Goal: Find specific page/section: Find specific page/section

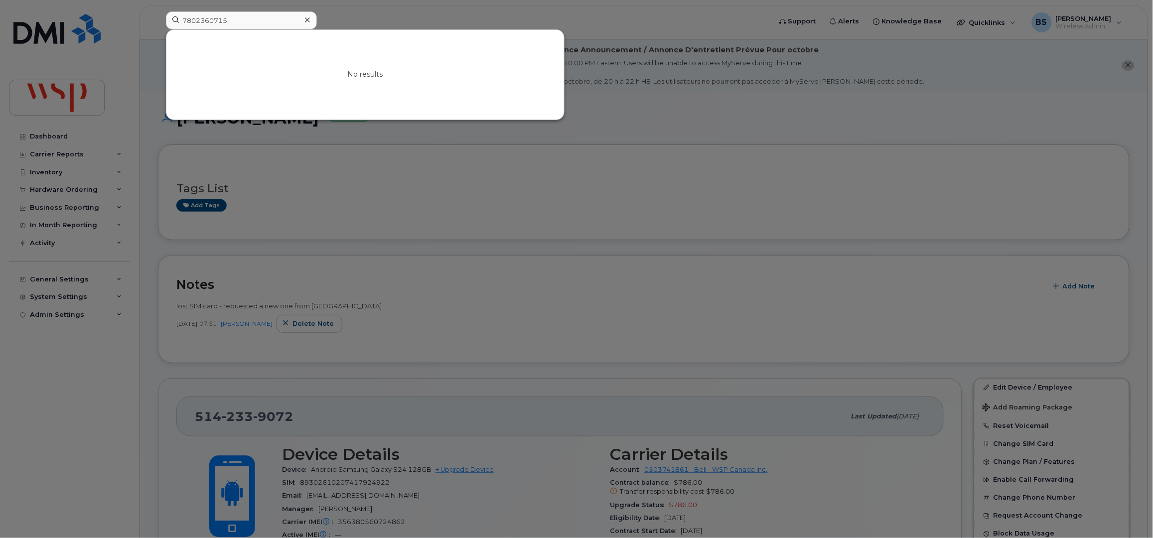
click at [158, 15] on div "7802360715 No results" at bounding box center [465, 22] width 615 height 22
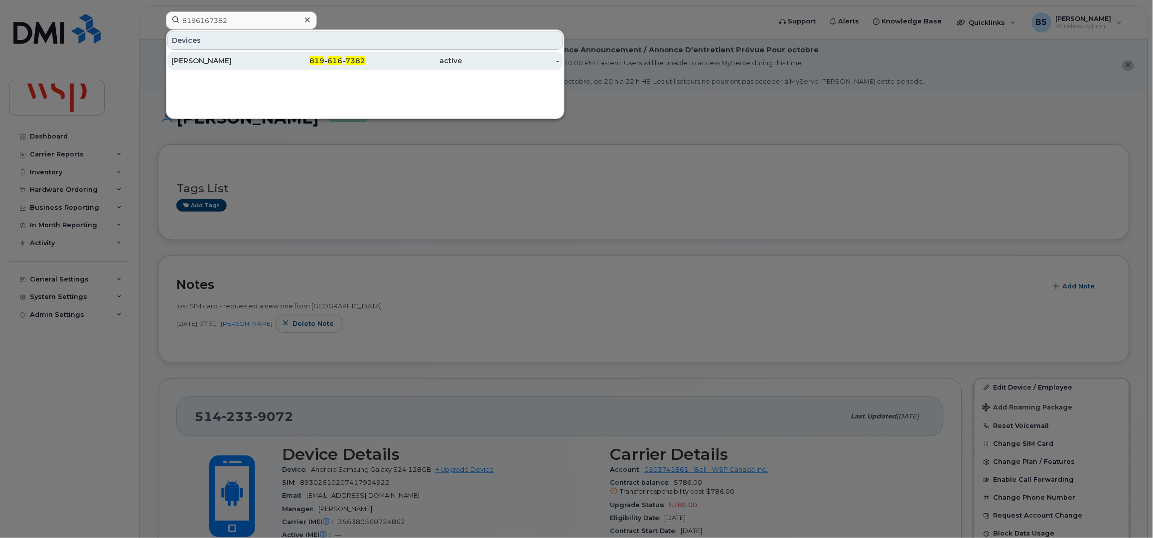
type input "8196167382"
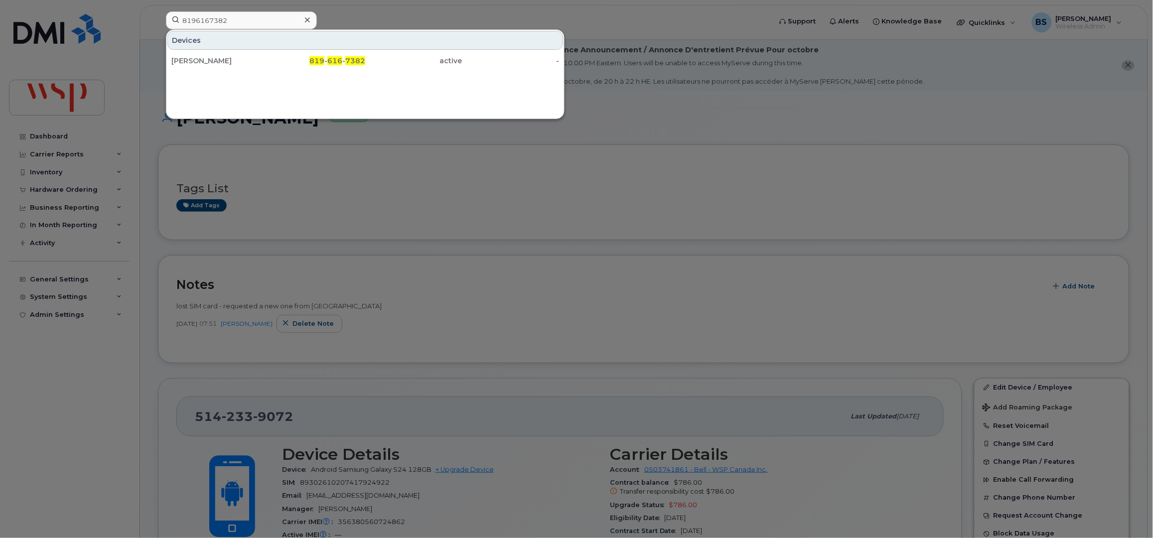
drag, startPoint x: 199, startPoint y: 59, endPoint x: 288, endPoint y: 114, distance: 104.3
click at [199, 59] on div "Martine Lachaine" at bounding box center [219, 61] width 97 height 10
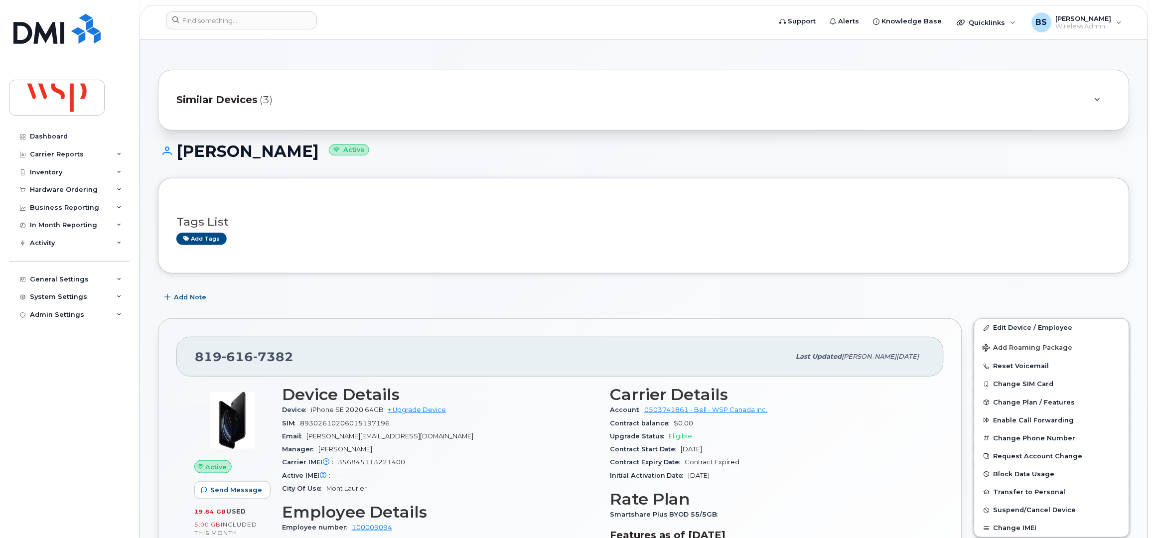
scroll to position [66, 0]
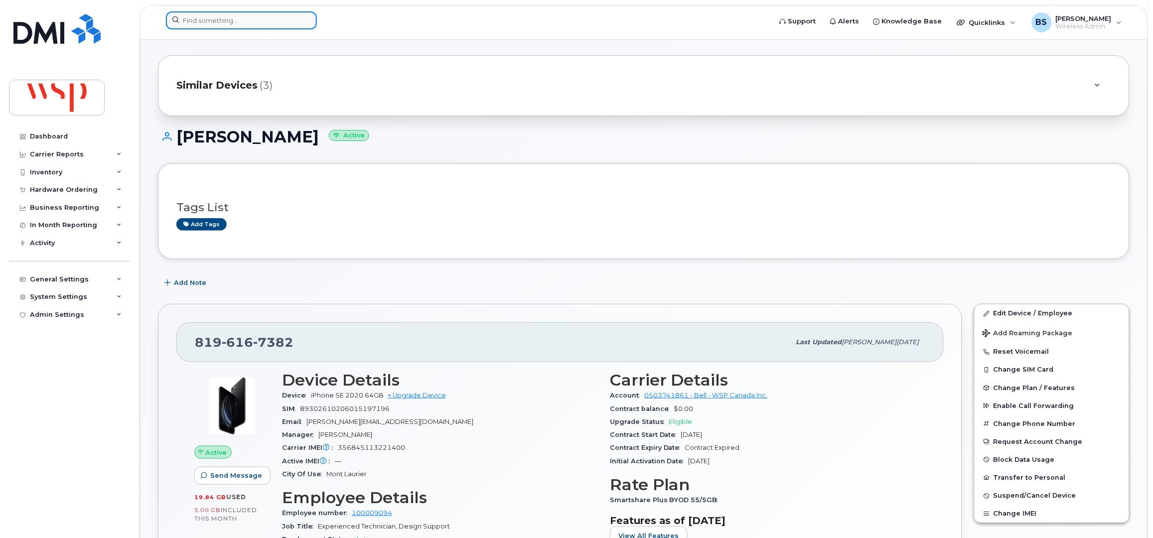
click at [247, 29] on div at bounding box center [465, 20] width 599 height 18
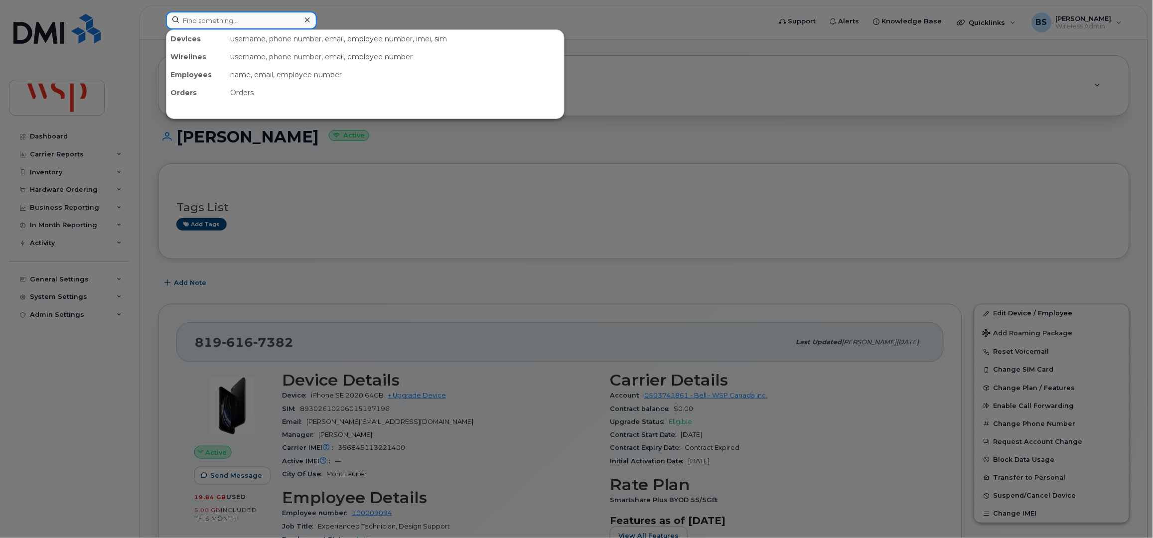
paste input "4382706752"
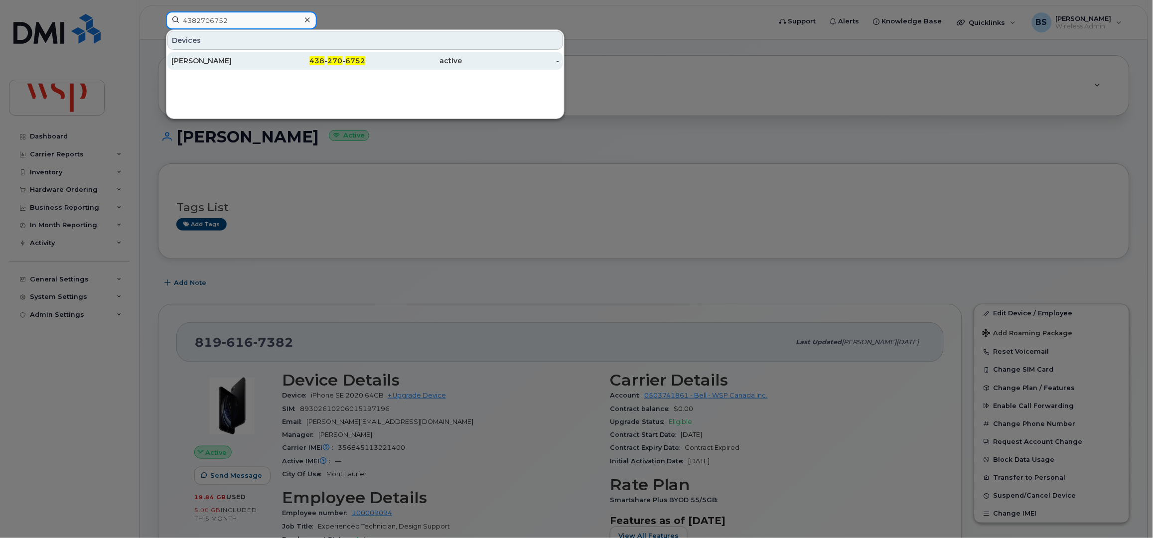
type input "4382706752"
drag, startPoint x: 192, startPoint y: 60, endPoint x: 232, endPoint y: 63, distance: 40.5
click at [191, 60] on div "Mario Ruel" at bounding box center [219, 61] width 97 height 10
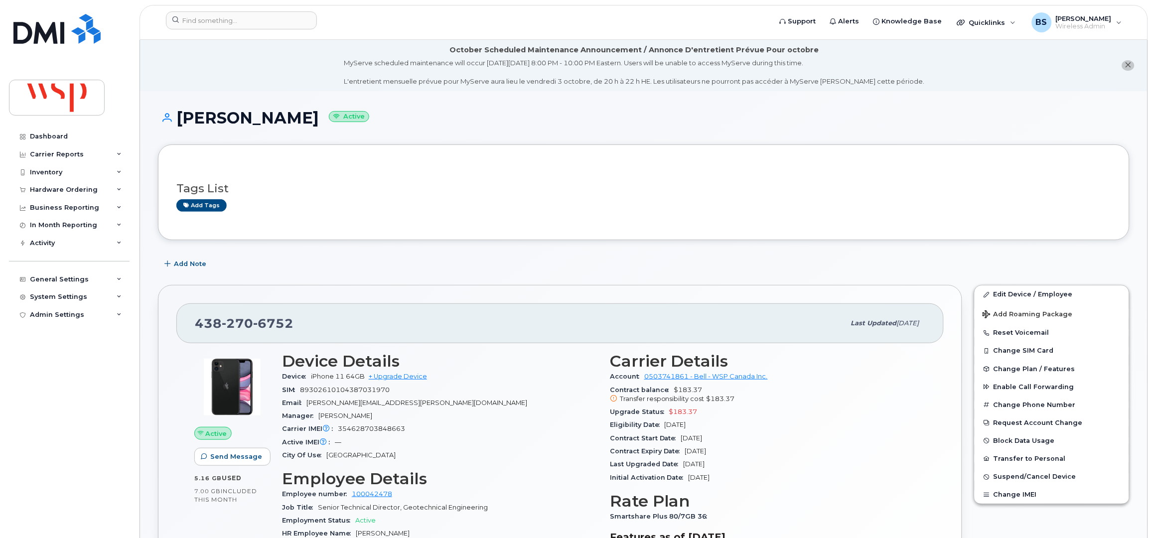
drag, startPoint x: 714, startPoint y: 429, endPoint x: 606, endPoint y: 414, distance: 109.1
click at [606, 414] on div "Carrier Details Account 0503741861 - Bell - WSP Canada Inc. Contract balance $1…" at bounding box center [768, 480] width 328 height 269
drag, startPoint x: 268, startPoint y: 20, endPoint x: 266, endPoint y: 26, distance: 5.8
click at [268, 20] on input at bounding box center [241, 20] width 151 height 18
paste input "4165712783"
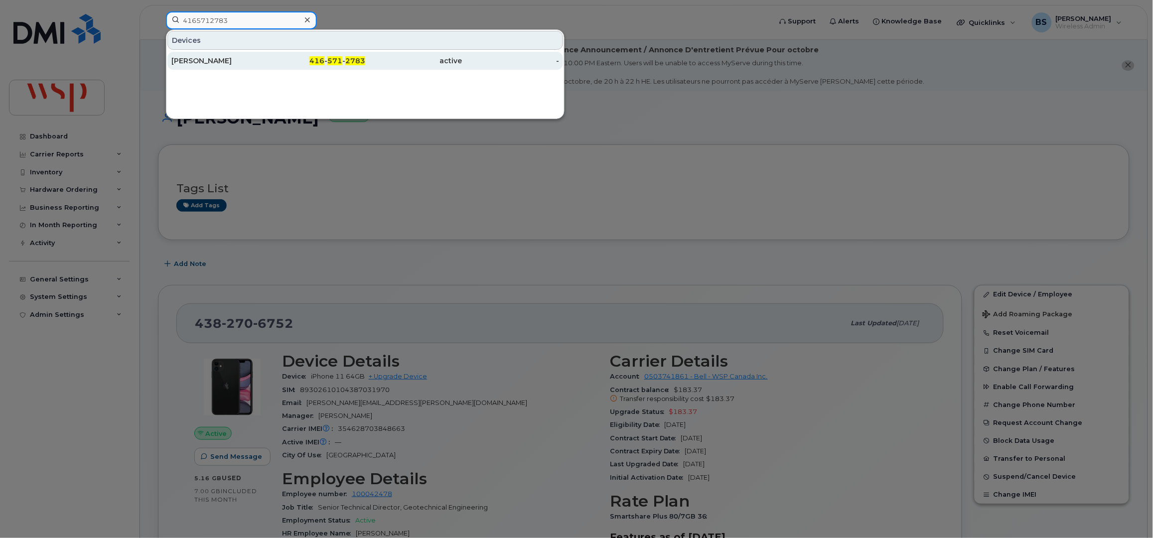
type input "4165712783"
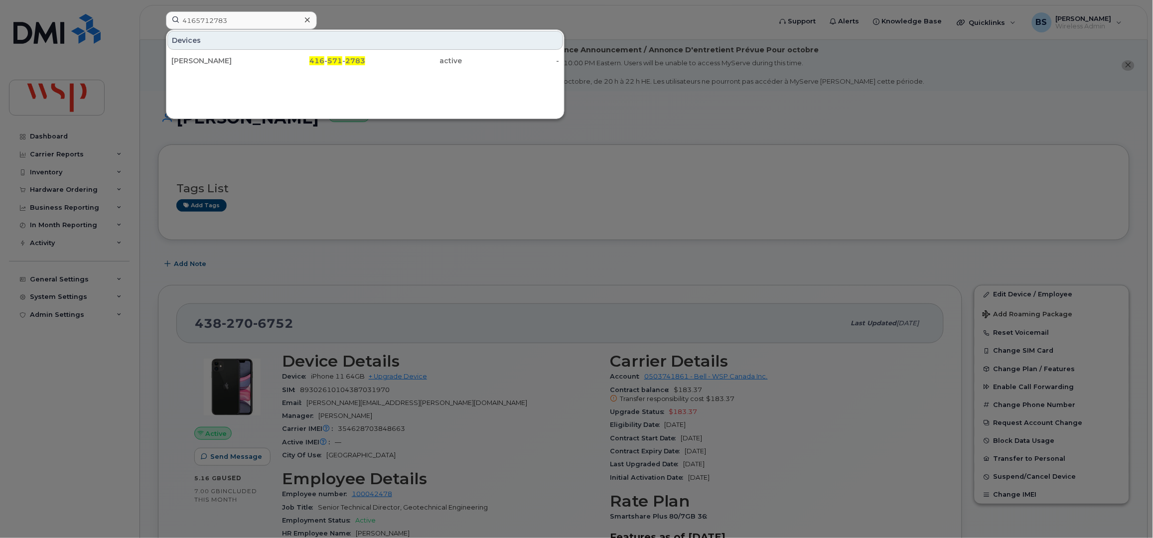
drag, startPoint x: 199, startPoint y: 60, endPoint x: 299, endPoint y: 95, distance: 105.6
click at [199, 60] on div "DAVID THOMPSON" at bounding box center [219, 61] width 97 height 10
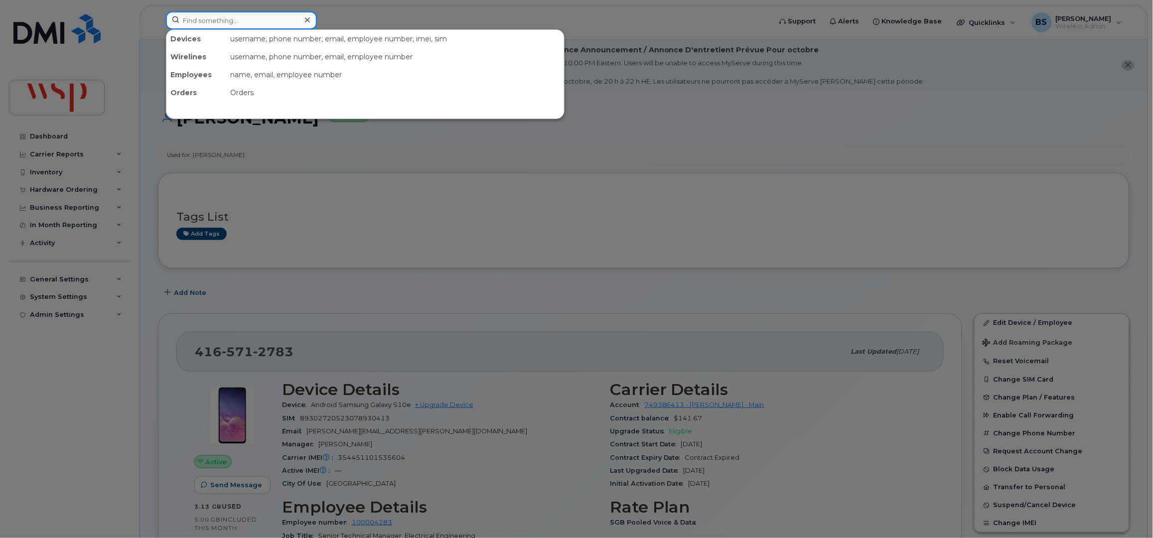
click at [212, 21] on input at bounding box center [241, 20] width 151 height 18
paste input "Denis Gaudreau"
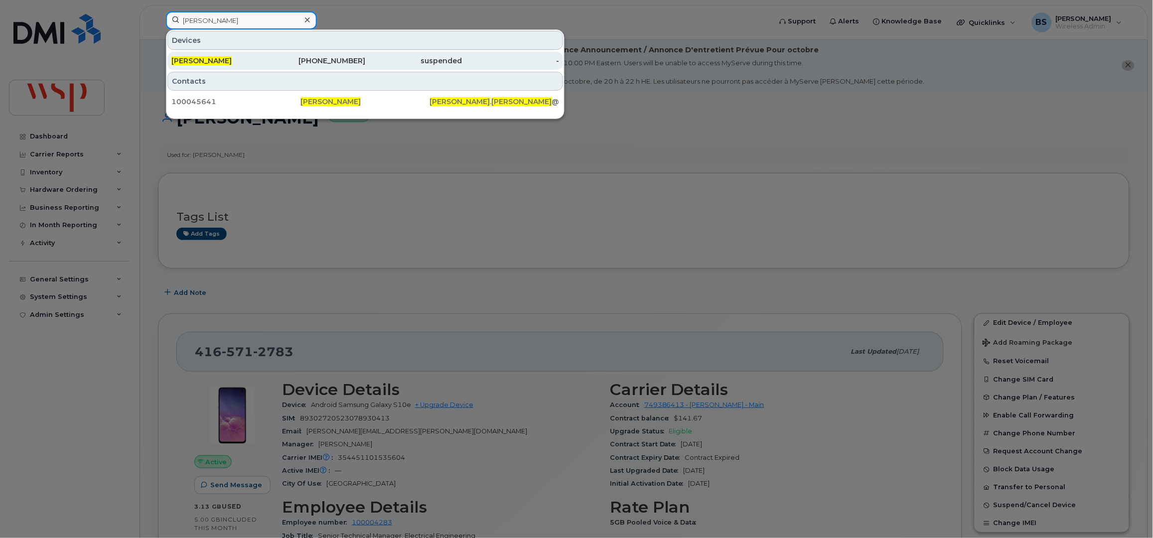
type input "Denis Gaudreau"
click at [204, 57] on span "DENIS GAUDREAU" at bounding box center [201, 60] width 60 height 9
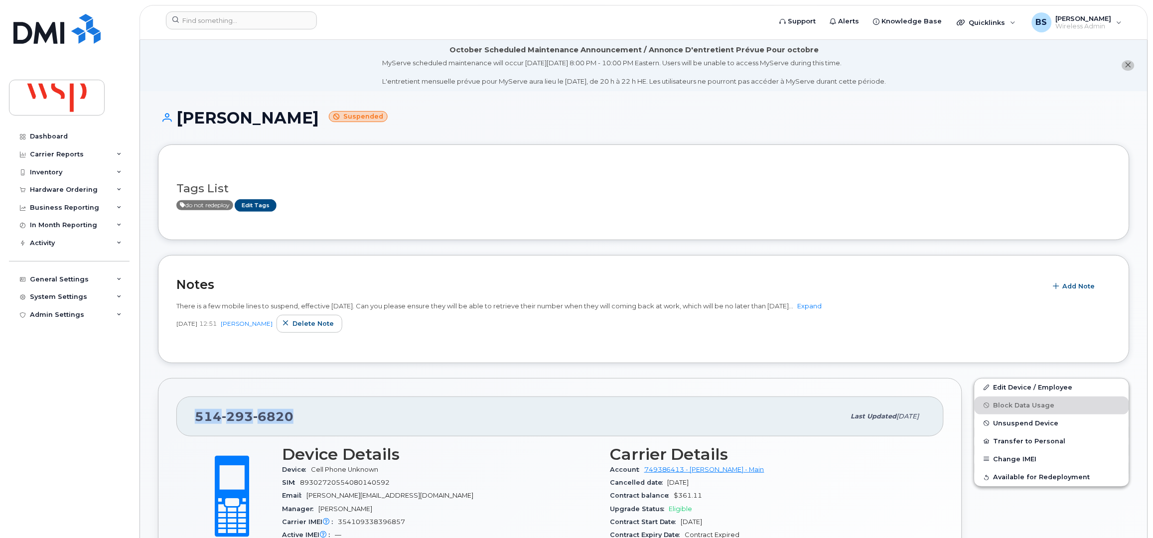
drag, startPoint x: 262, startPoint y: 420, endPoint x: 195, endPoint y: 426, distance: 67.0
click at [195, 426] on div "514 293 6820" at bounding box center [520, 416] width 650 height 21
copy span "514 293 6820"
click at [243, 28] on input at bounding box center [241, 20] width 151 height 18
paste input "Philippe Côté"
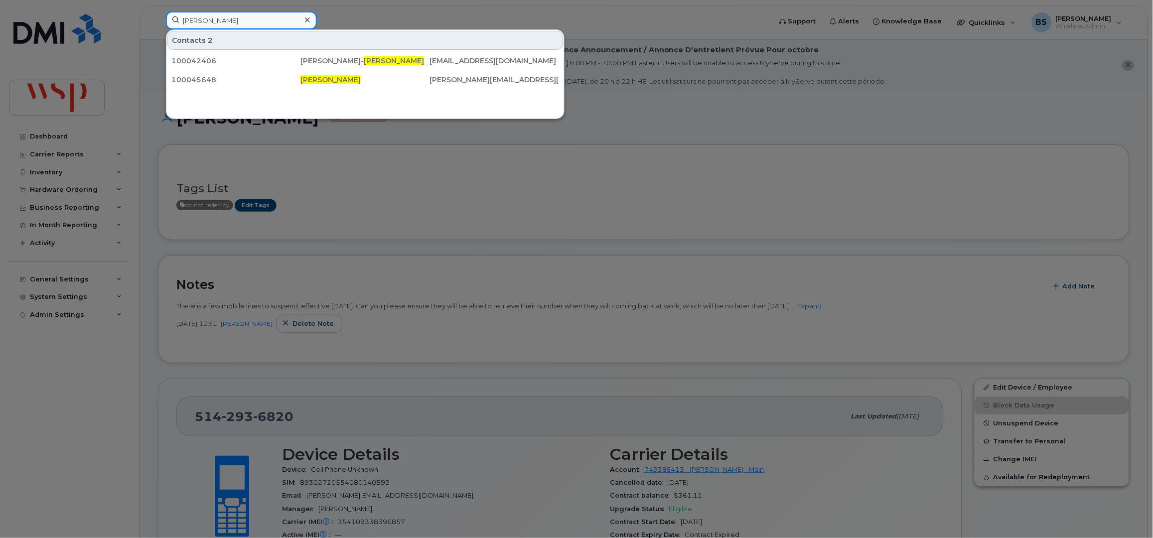
drag, startPoint x: 243, startPoint y: 20, endPoint x: 131, endPoint y: 20, distance: 112.1
click at [158, 20] on div "Philippe Côté Contacts 2 100042406 Jean- Philippe Côté Jean-Philippe.Cote@wsp.c…" at bounding box center [465, 22] width 615 height 22
paste input "647-227-1307"
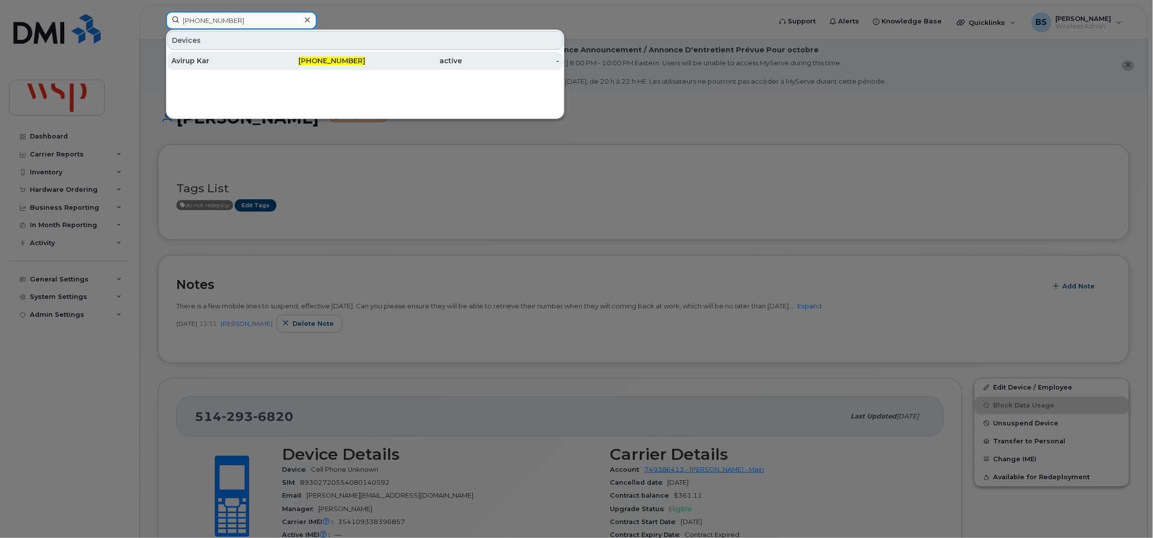
type input "647-227-1307"
click at [187, 61] on div "Avirup Kar" at bounding box center [219, 61] width 97 height 10
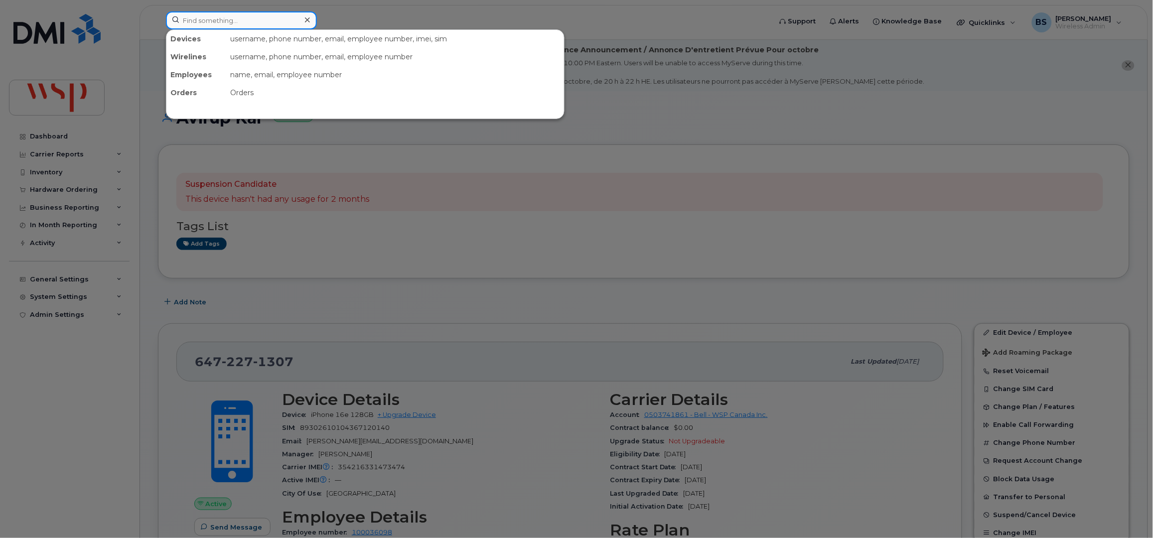
click at [250, 25] on input at bounding box center [241, 20] width 151 height 18
paste input "[PHONE_NUMBER]"
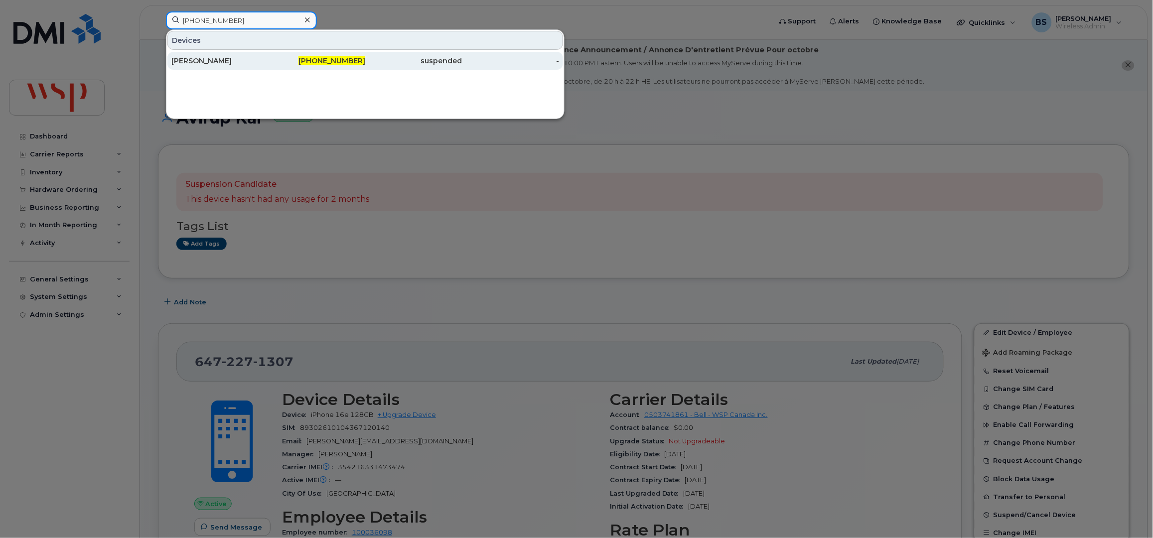
type input "[PHONE_NUMBER]"
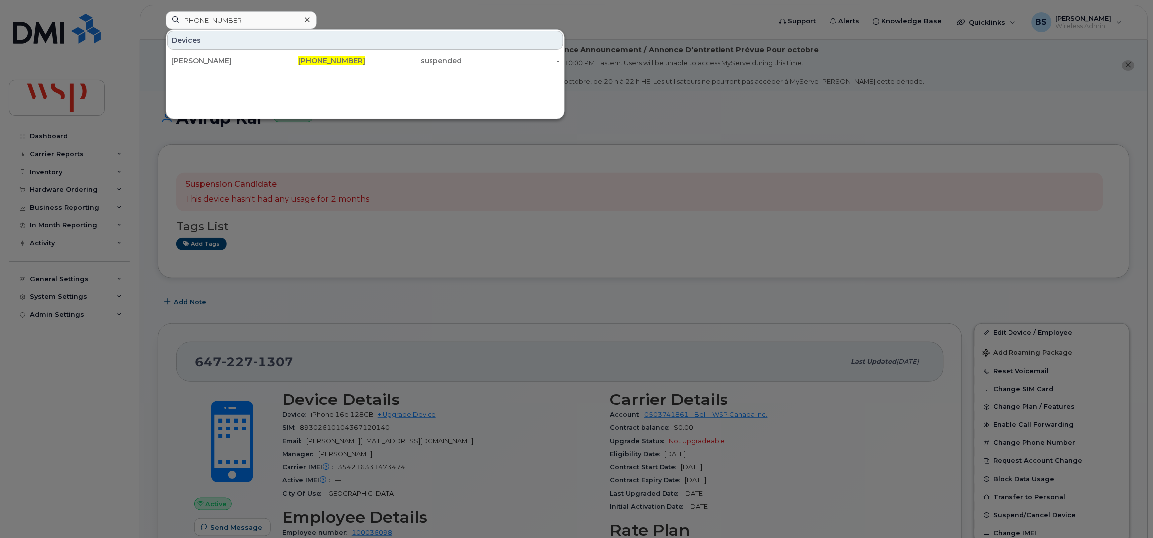
drag, startPoint x: 192, startPoint y: 58, endPoint x: 282, endPoint y: 78, distance: 91.9
click at [191, 58] on div "[PERSON_NAME]" at bounding box center [219, 61] width 97 height 10
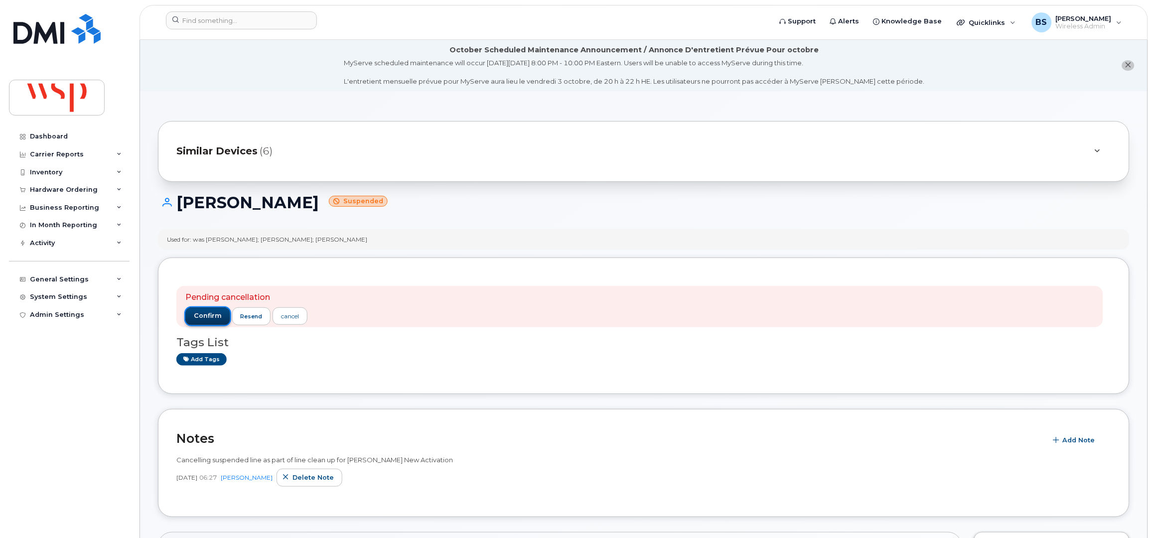
click at [204, 311] on span "confirm" at bounding box center [208, 315] width 28 height 9
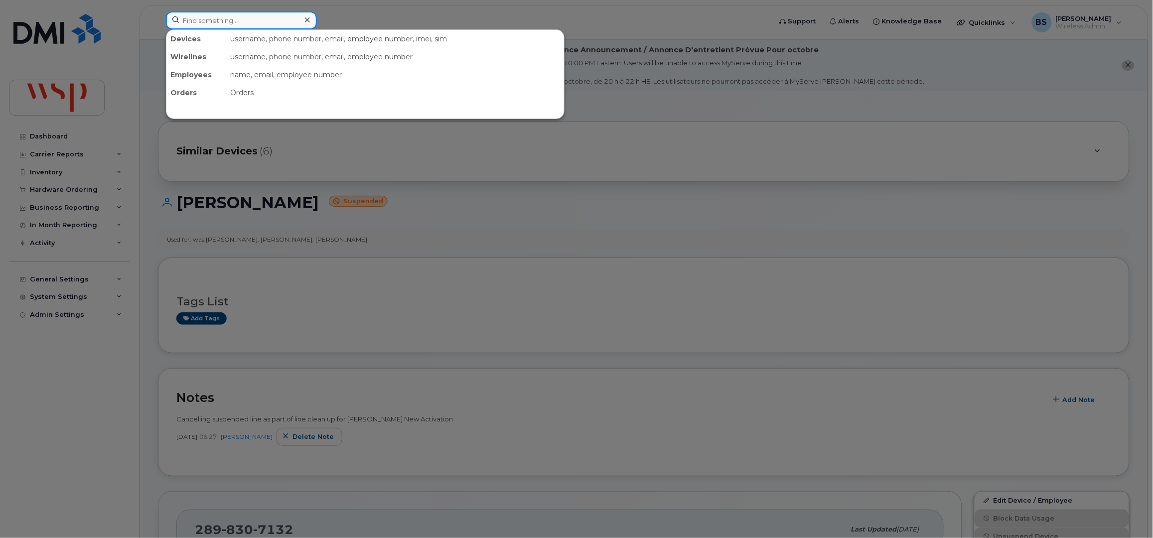
click at [234, 18] on input at bounding box center [241, 20] width 151 height 18
paste input "4182268865"
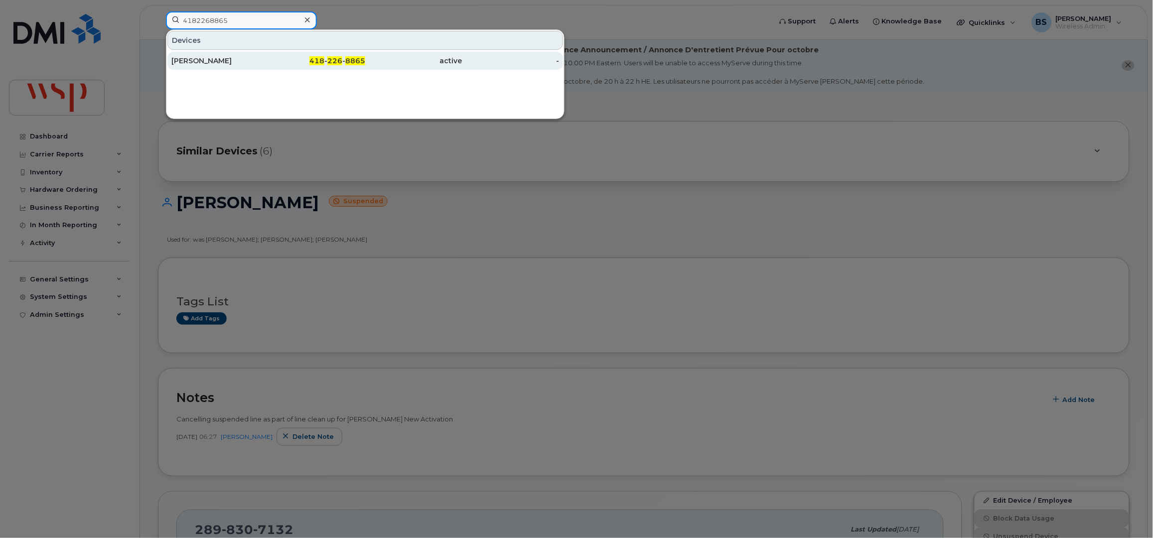
type input "4182268865"
click at [209, 60] on div "[PERSON_NAME]" at bounding box center [219, 61] width 97 height 10
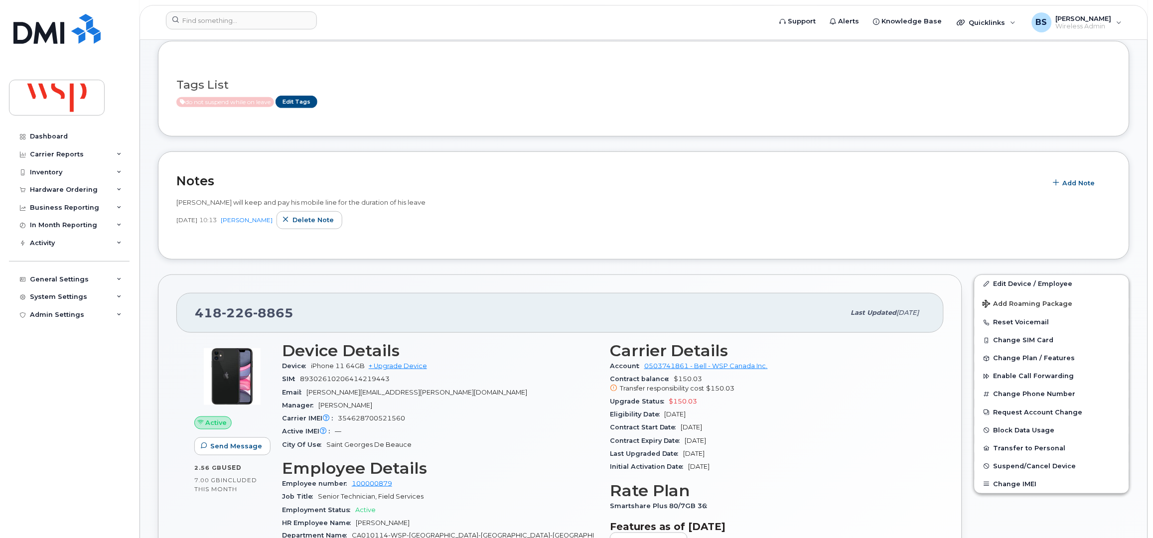
scroll to position [133, 0]
drag, startPoint x: 720, startPoint y: 417, endPoint x: 609, endPoint y: 400, distance: 112.4
click at [609, 400] on div "Carrier Details Account 0503741861 - Bell - WSP Canada Inc. Contract balance $1…" at bounding box center [768, 469] width 328 height 269
copy section "Upgrade Status $150.03 Eligibility Date [DATE]"
click at [41, 173] on div "Inventory" at bounding box center [46, 172] width 32 height 8
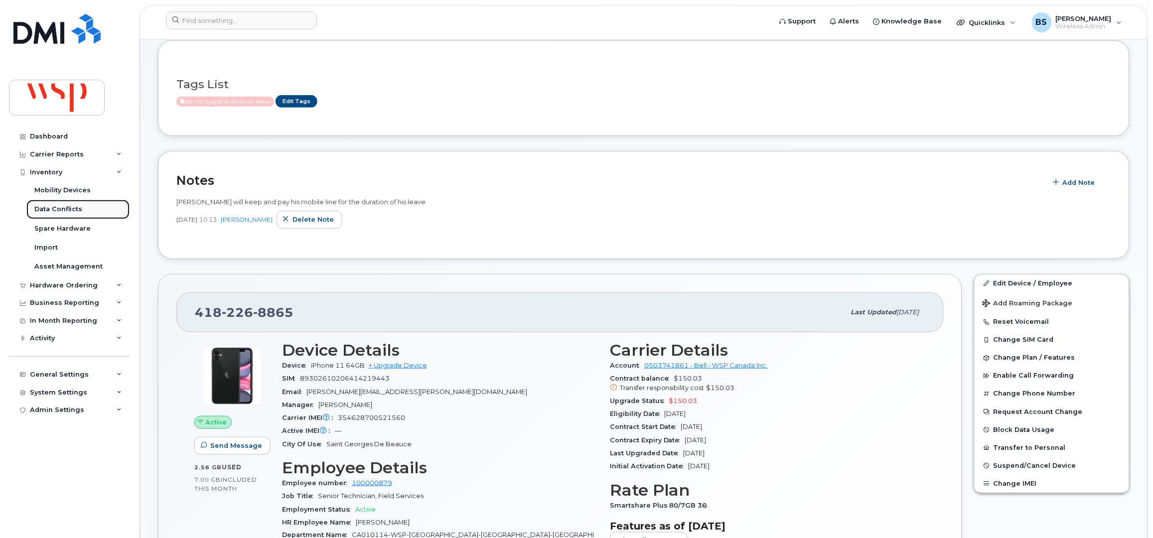
click at [41, 210] on div "Data Conflicts" at bounding box center [58, 209] width 48 height 9
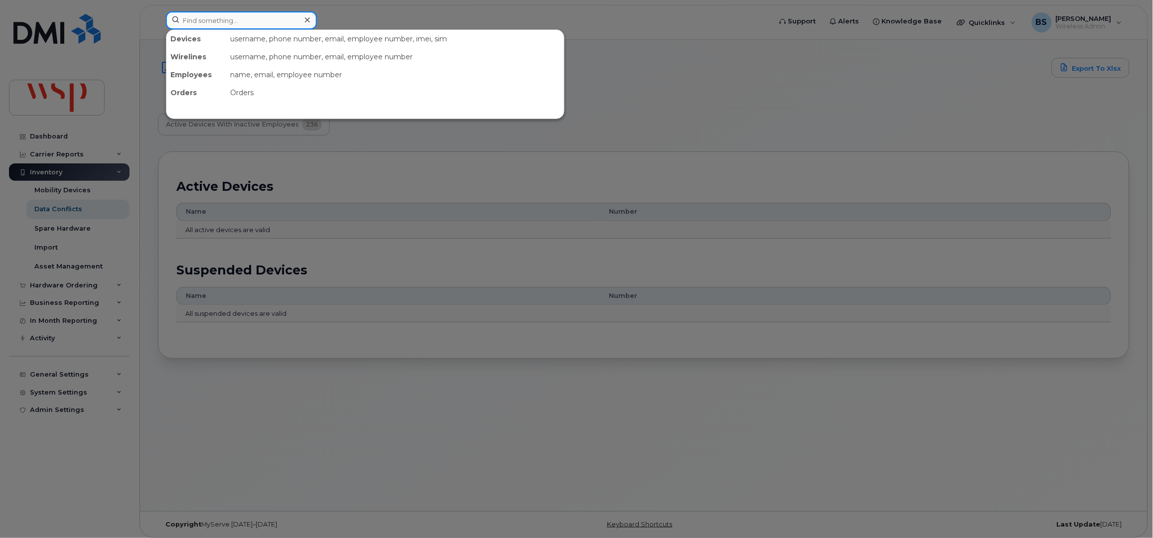
click at [209, 18] on input at bounding box center [241, 20] width 151 height 18
paste input "289-927-3210"
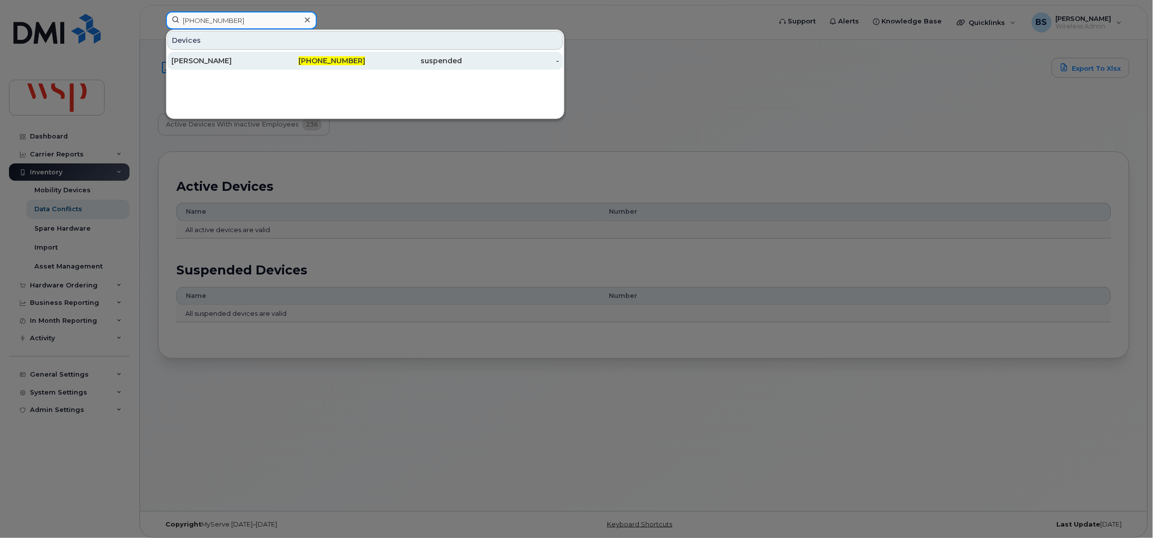
type input "289-927-3210"
click at [192, 60] on div "Lee Thomas" at bounding box center [219, 61] width 97 height 10
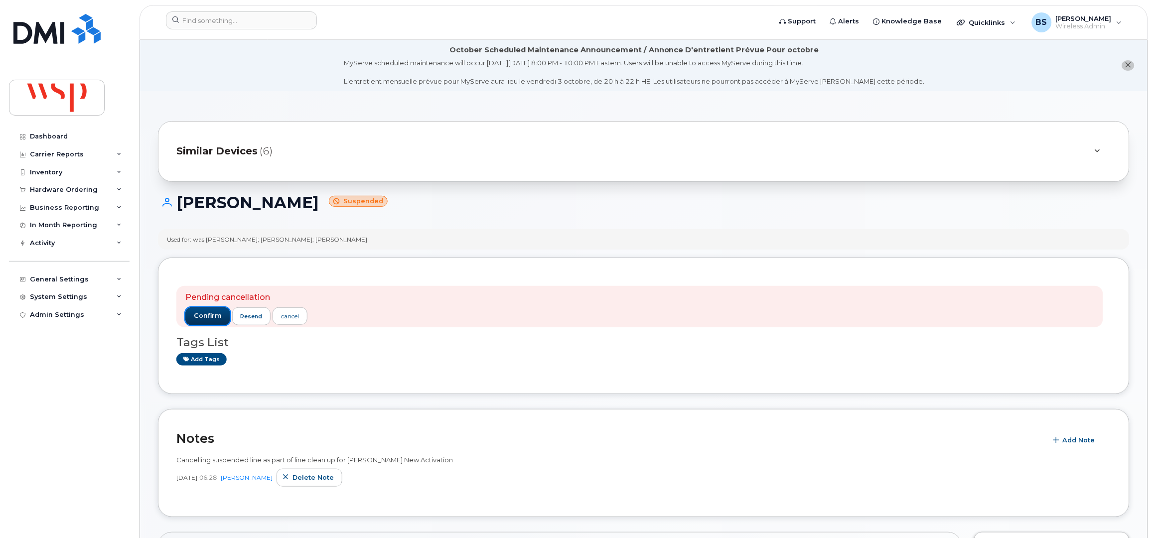
click at [210, 320] on span "confirm" at bounding box center [208, 315] width 28 height 9
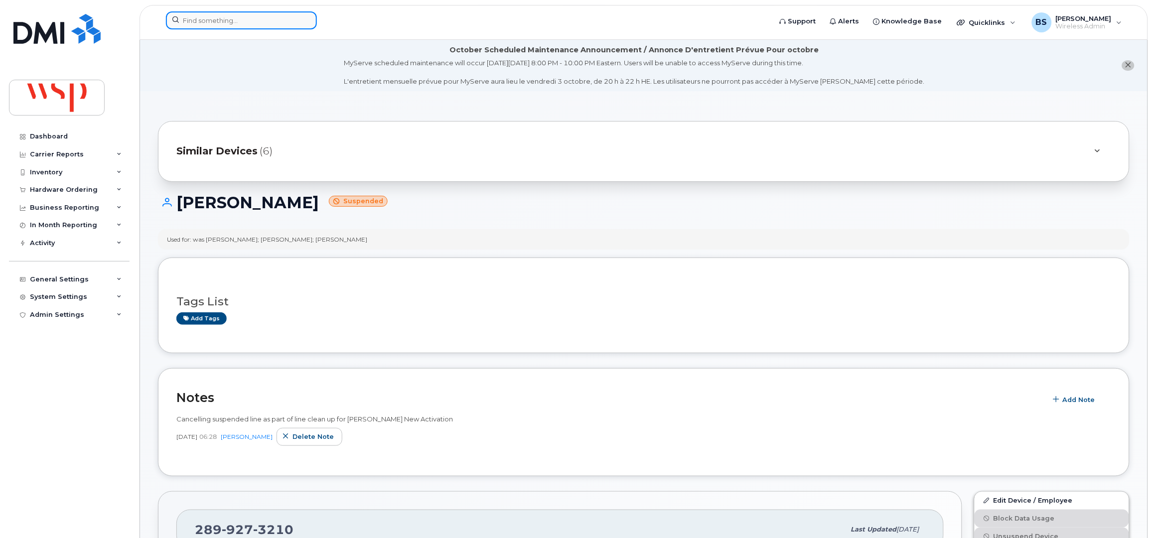
click at [286, 21] on input at bounding box center [241, 20] width 151 height 18
paste input "4038096779"
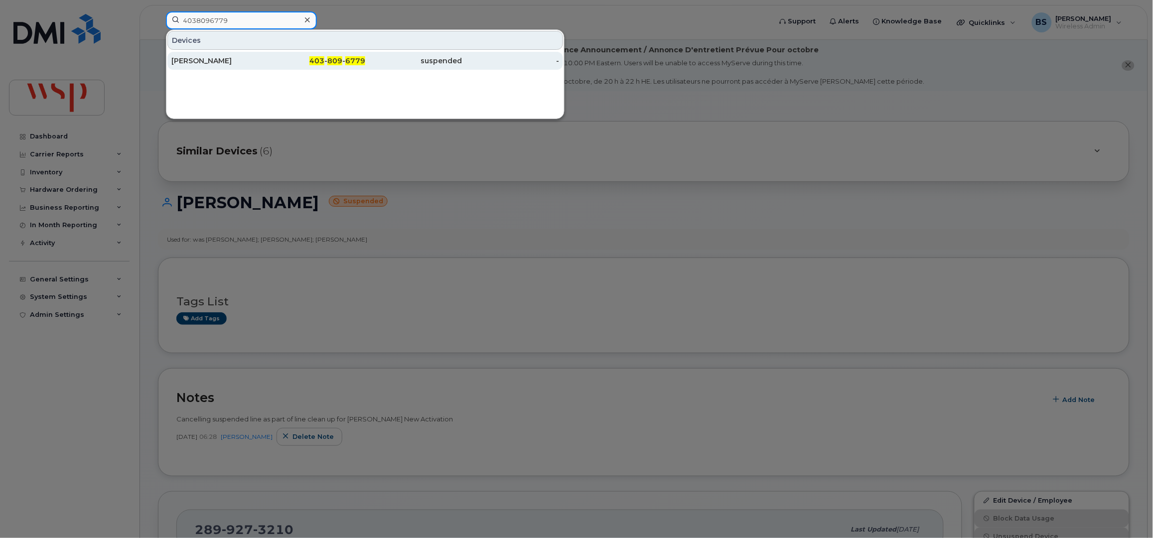
type input "4038096779"
click at [202, 62] on div "[PERSON_NAME]" at bounding box center [219, 61] width 97 height 10
